Goal: Task Accomplishment & Management: Complete application form

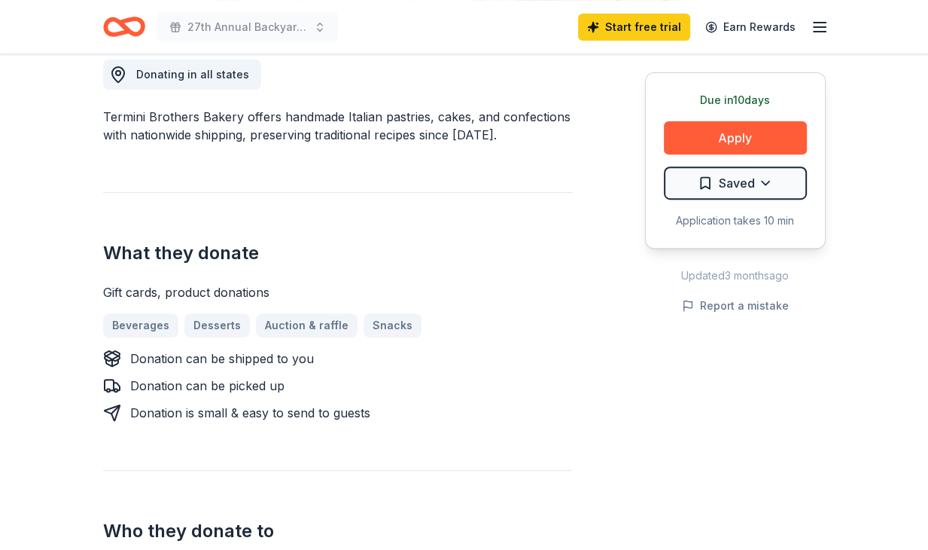
scroll to position [437, 0]
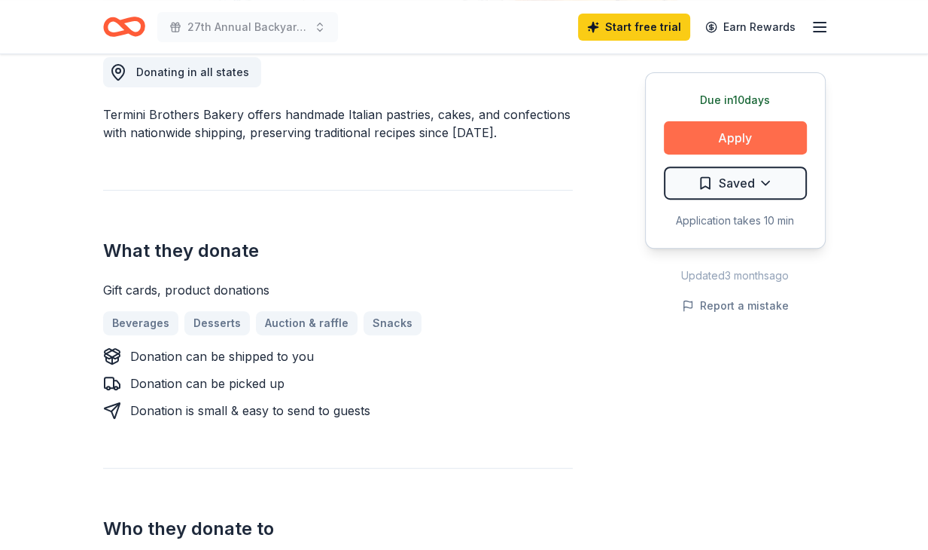
click at [730, 133] on button "Apply" at bounding box center [735, 137] width 143 height 33
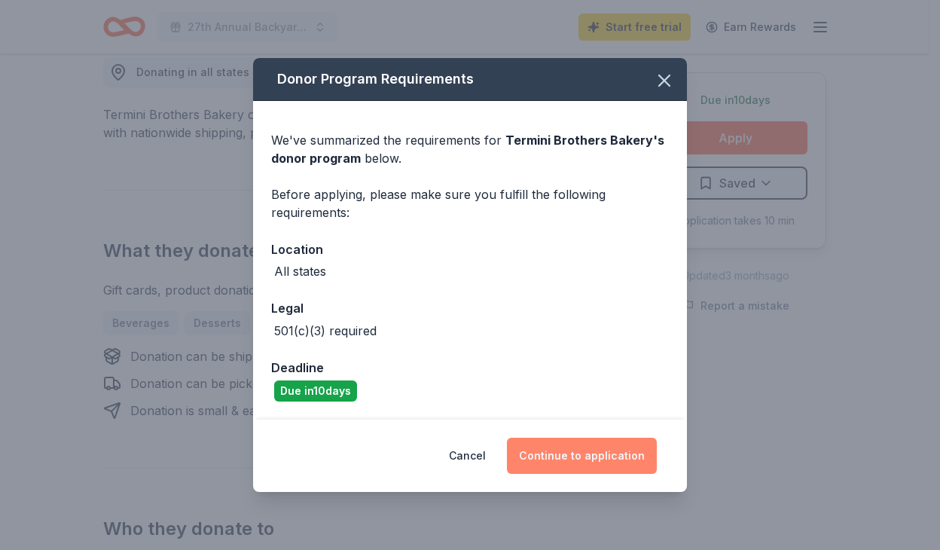
click at [563, 462] on button "Continue to application" at bounding box center [582, 455] width 150 height 36
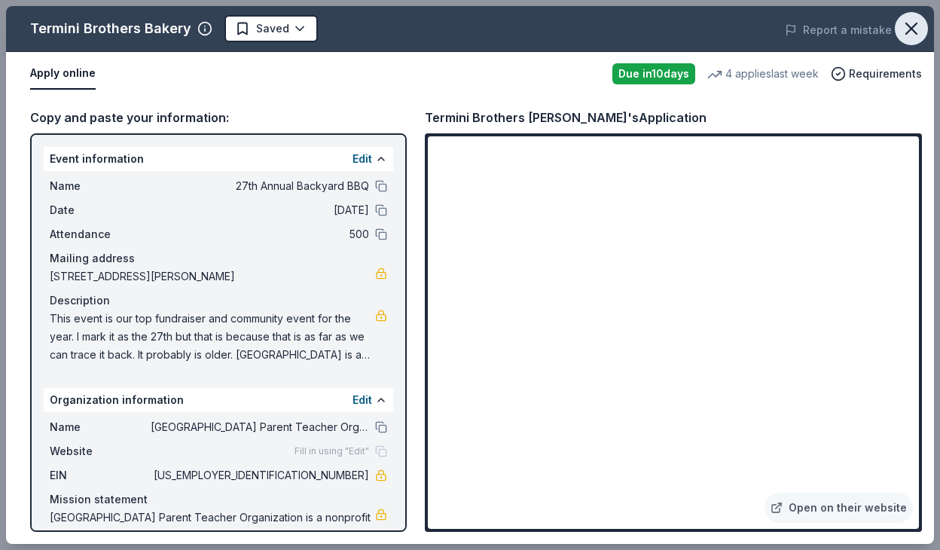
click at [909, 27] on icon "button" at bounding box center [911, 28] width 11 height 11
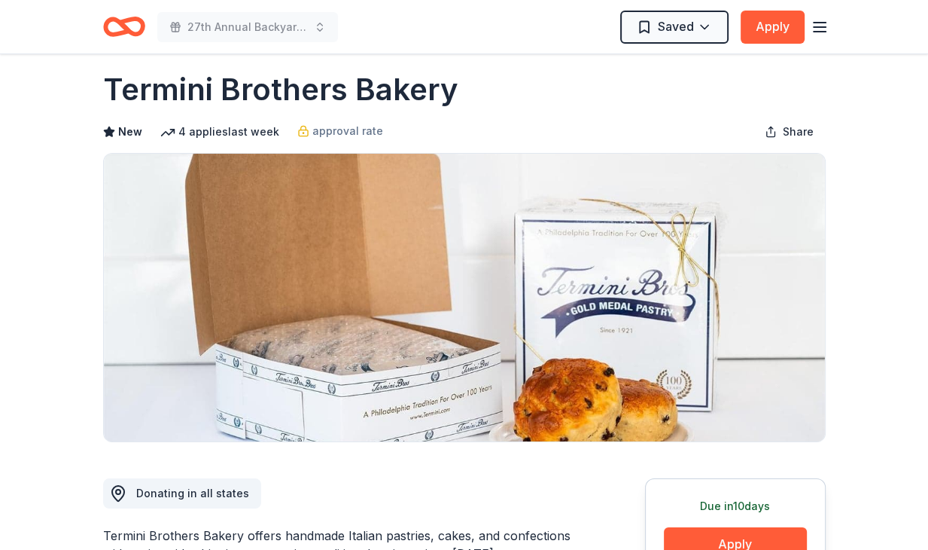
scroll to position [0, 0]
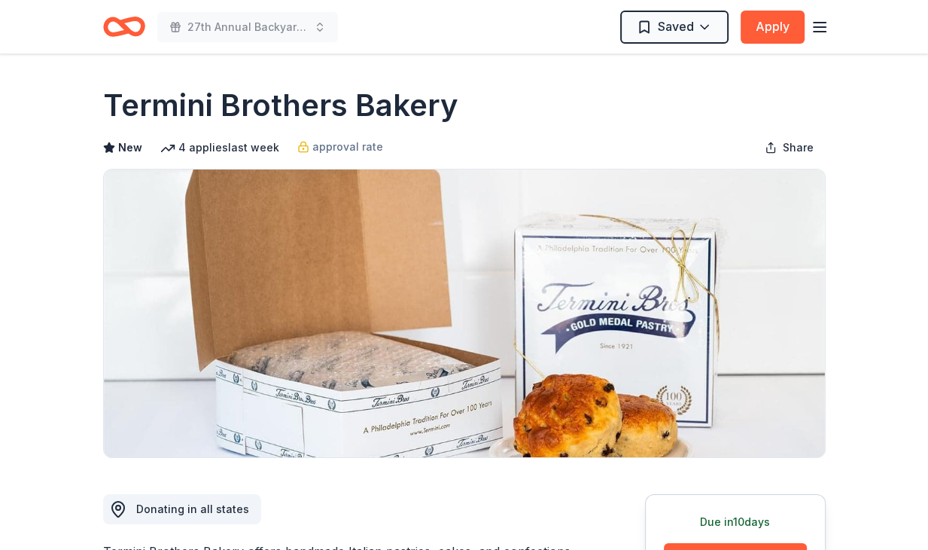
click at [821, 28] on icon "button" at bounding box center [820, 27] width 18 height 18
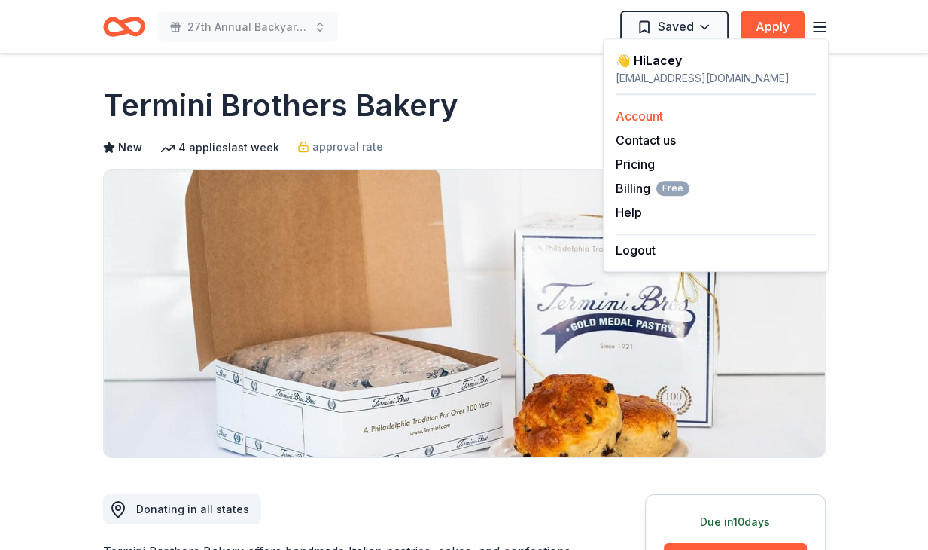
click at [655, 112] on link "Account" at bounding box center [639, 115] width 47 height 15
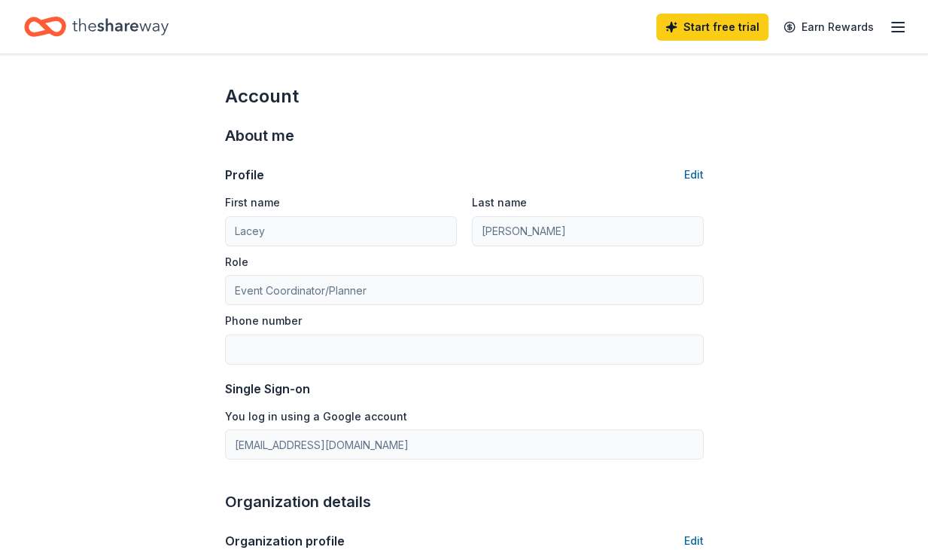
click at [907, 28] on div "Start free trial Earn Rewards" at bounding box center [464, 26] width 928 height 53
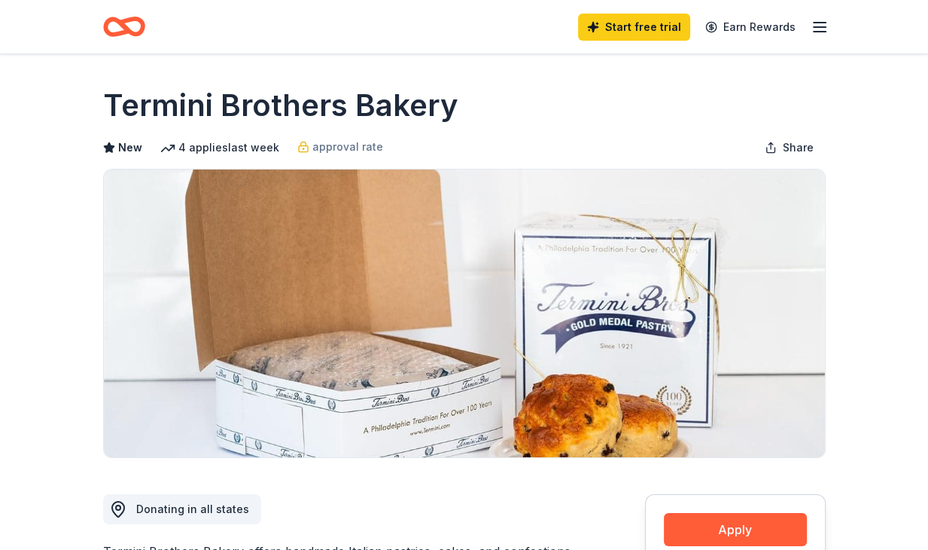
scroll to position [995, 0]
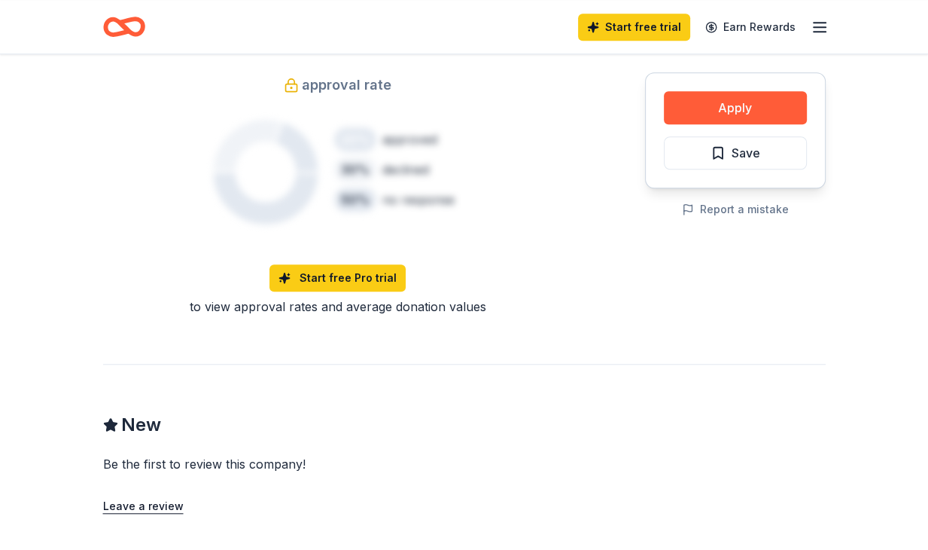
drag, startPoint x: 933, startPoint y: 305, endPoint x: 922, endPoint y: 142, distance: 163.0
click at [922, 142] on div "Share Termini Brothers Bakery New 4 applies last week approval rate Share Donat…" at bounding box center [464, 16] width 928 height 1915
click at [809, 31] on div "Start free trial Earn Rewards" at bounding box center [703, 26] width 251 height 35
click at [819, 20] on icon "button" at bounding box center [820, 27] width 18 height 18
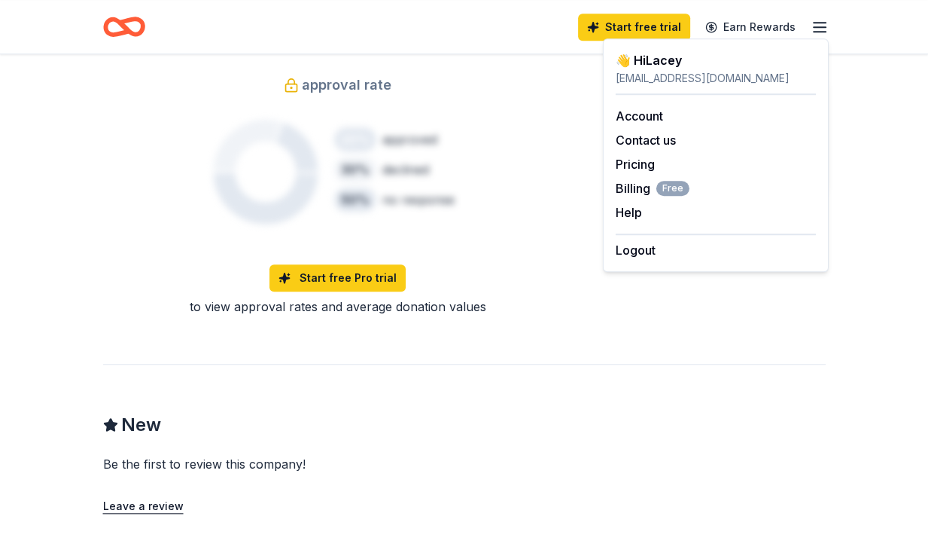
click at [130, 37] on icon "Home" at bounding box center [124, 26] width 42 height 35
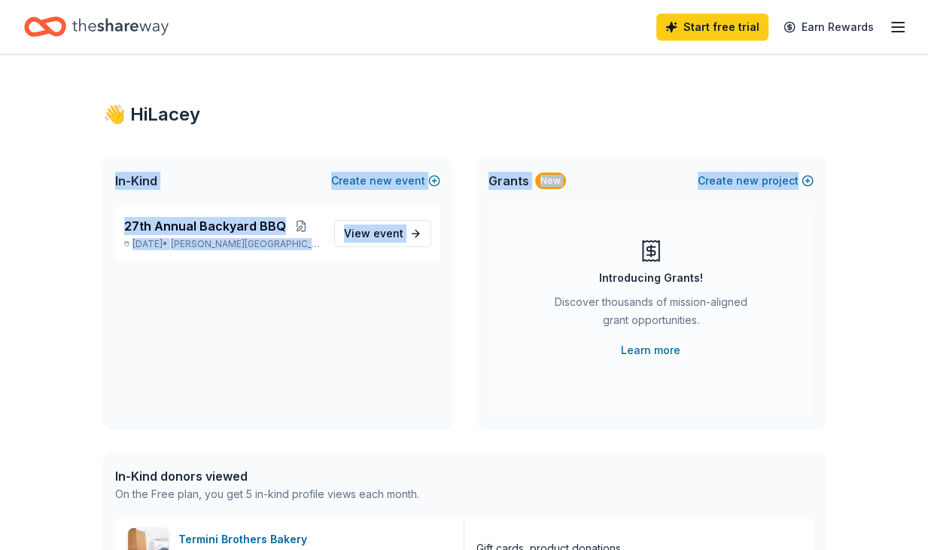
drag, startPoint x: 928, startPoint y: 118, endPoint x: 939, endPoint y: 211, distance: 93.3
click at [928, 211] on html "Start free trial Earn Rewards 👋 Hi Lacey In-Kind Create new event 27th Annual B…" at bounding box center [464, 275] width 928 height 550
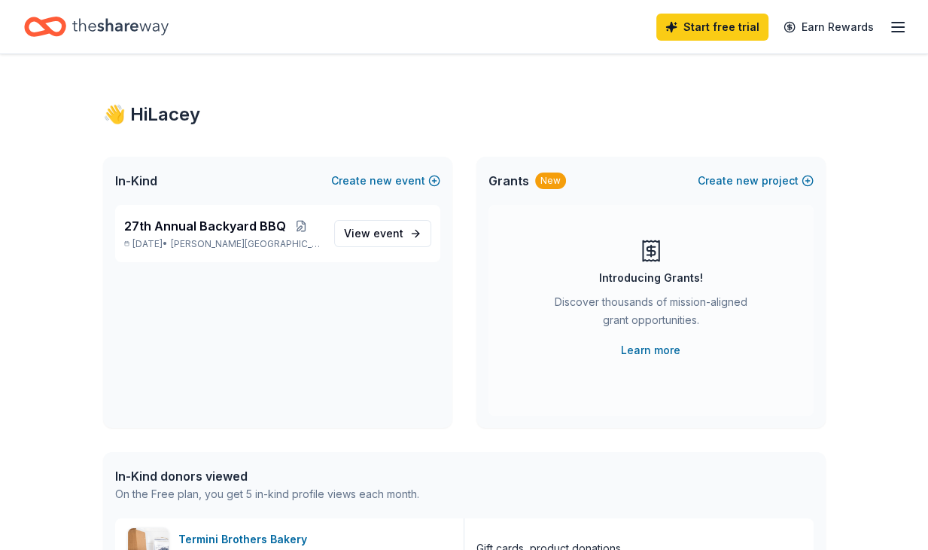
click at [235, 236] on div "27th Annual Backyard BBQ [DATE] • [PERSON_NAME][GEOGRAPHIC_DATA], [GEOGRAPHIC_D…" at bounding box center [223, 233] width 198 height 33
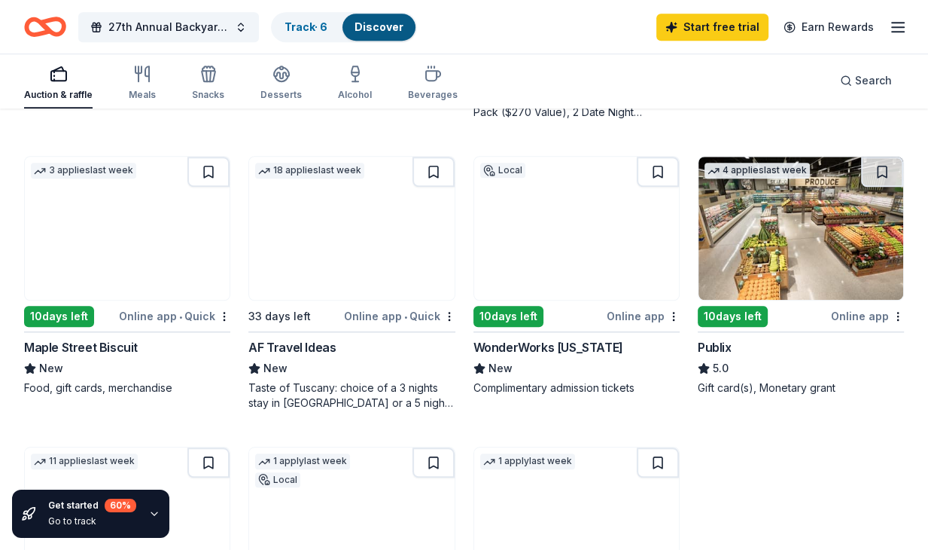
scroll to position [1007, 0]
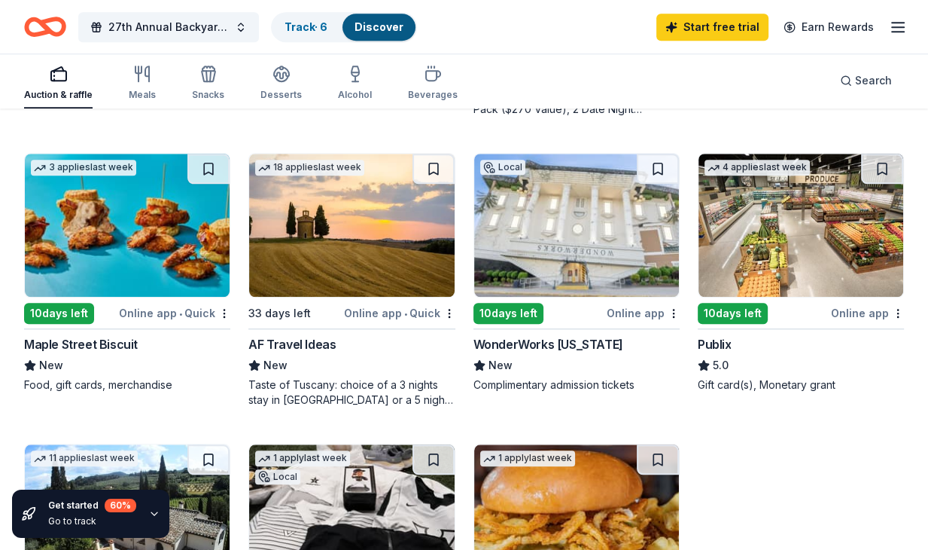
click at [824, 249] on img at bounding box center [801, 225] width 205 height 143
drag, startPoint x: 934, startPoint y: 327, endPoint x: 890, endPoint y: 454, distance: 134.5
